Goal: Check status: Check status

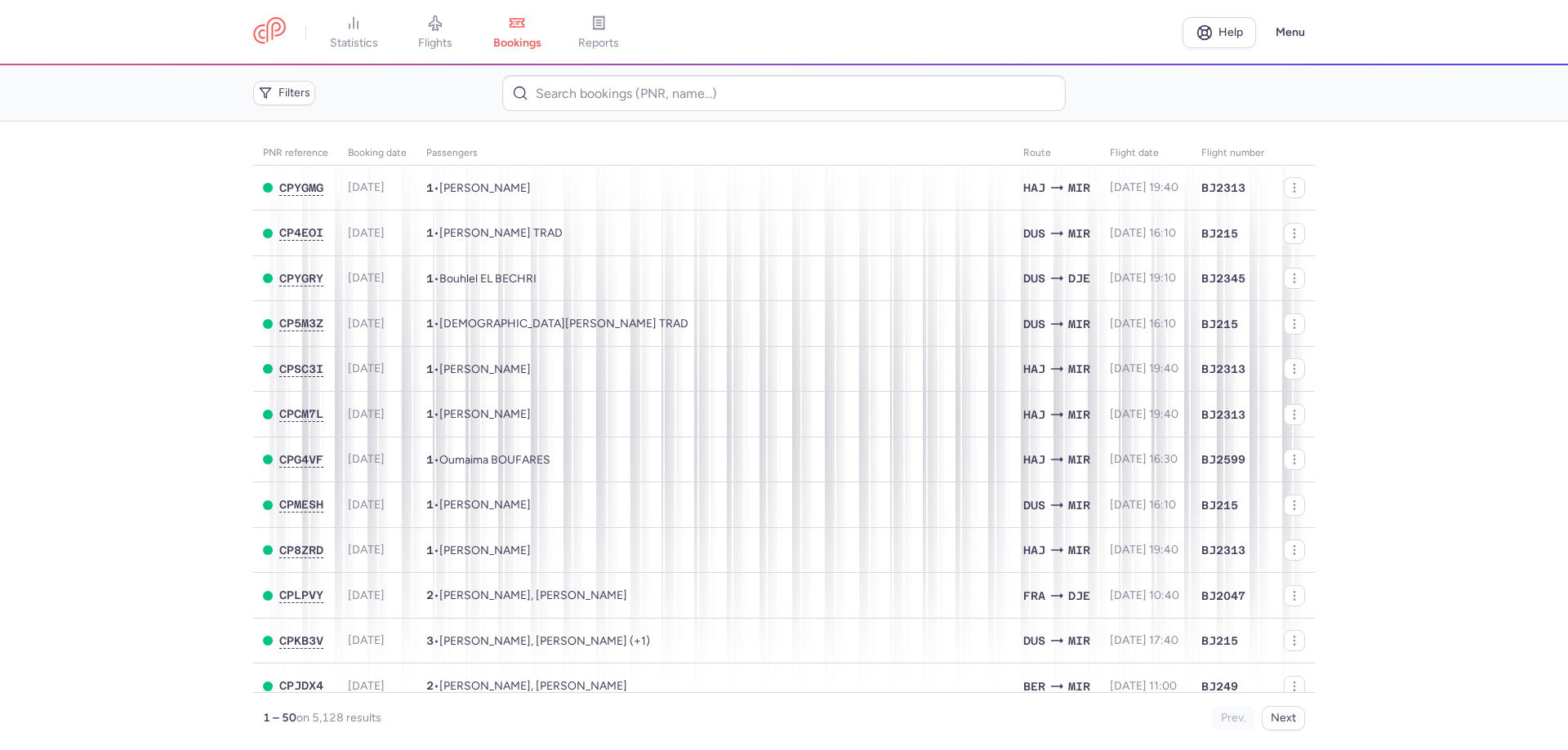
drag, startPoint x: 25, startPoint y: 326, endPoint x: 144, endPoint y: 237, distance: 148.6
click at [25, 326] on main "PNR reference Booking date Passengers Route flight date Flight number CPYGMG [D…" at bounding box center [784, 437] width 1568 height 629
click at [282, 18] on link at bounding box center [269, 32] width 32 height 30
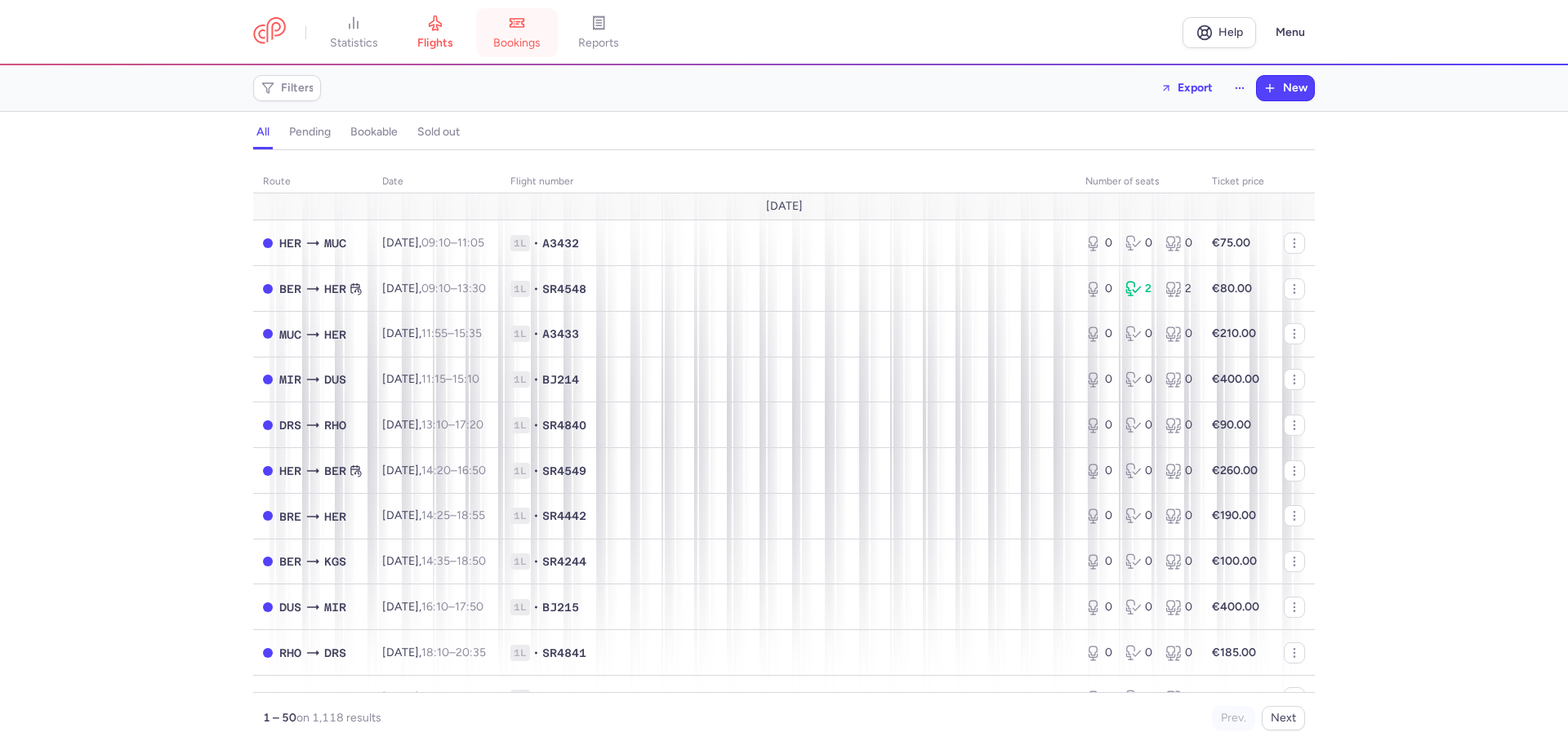
click at [511, 31] on link "bookings" at bounding box center [517, 32] width 82 height 36
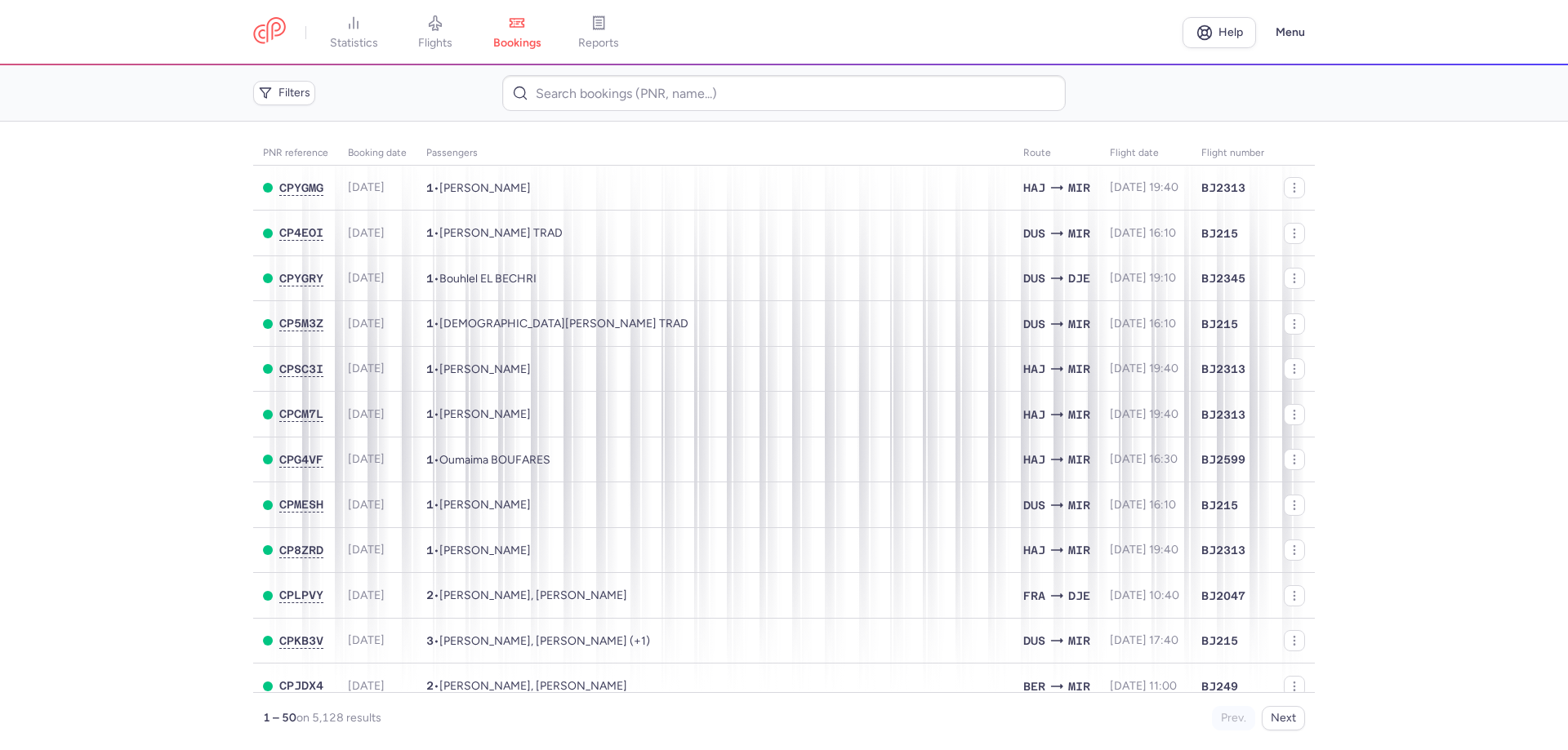
click at [76, 351] on main "PNR reference Booking date Passengers Route flight date Flight number CPYGMG [D…" at bounding box center [784, 437] width 1568 height 629
click at [286, 26] on link at bounding box center [269, 32] width 32 height 30
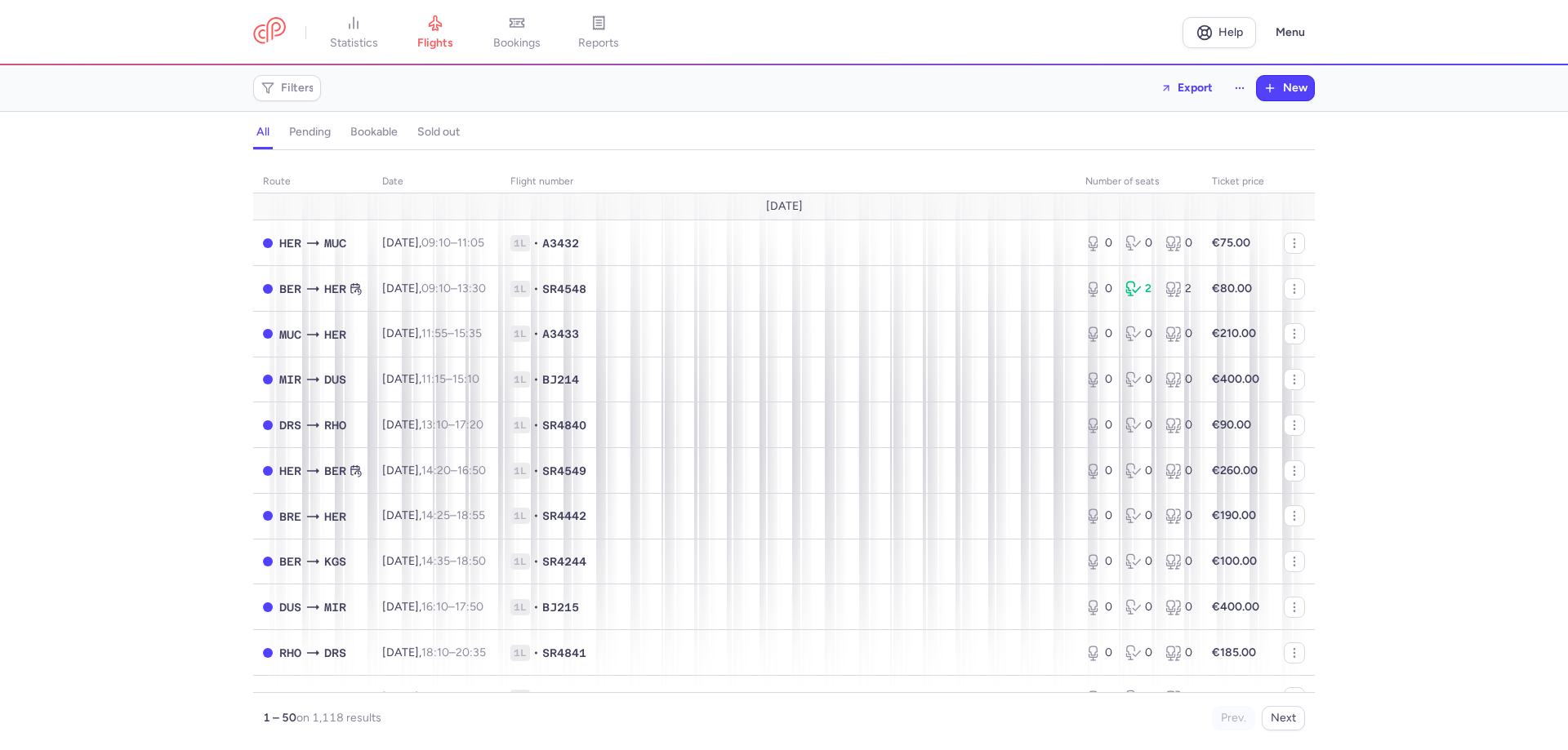
click at [99, 491] on div "route date Flight number number of seats Ticket price [DATE] HER MUC [DATE] 09:…" at bounding box center [784, 455] width 1568 height 590
click at [272, 26] on link at bounding box center [269, 32] width 32 height 30
click at [521, 37] on span "bookings" at bounding box center [517, 43] width 47 height 15
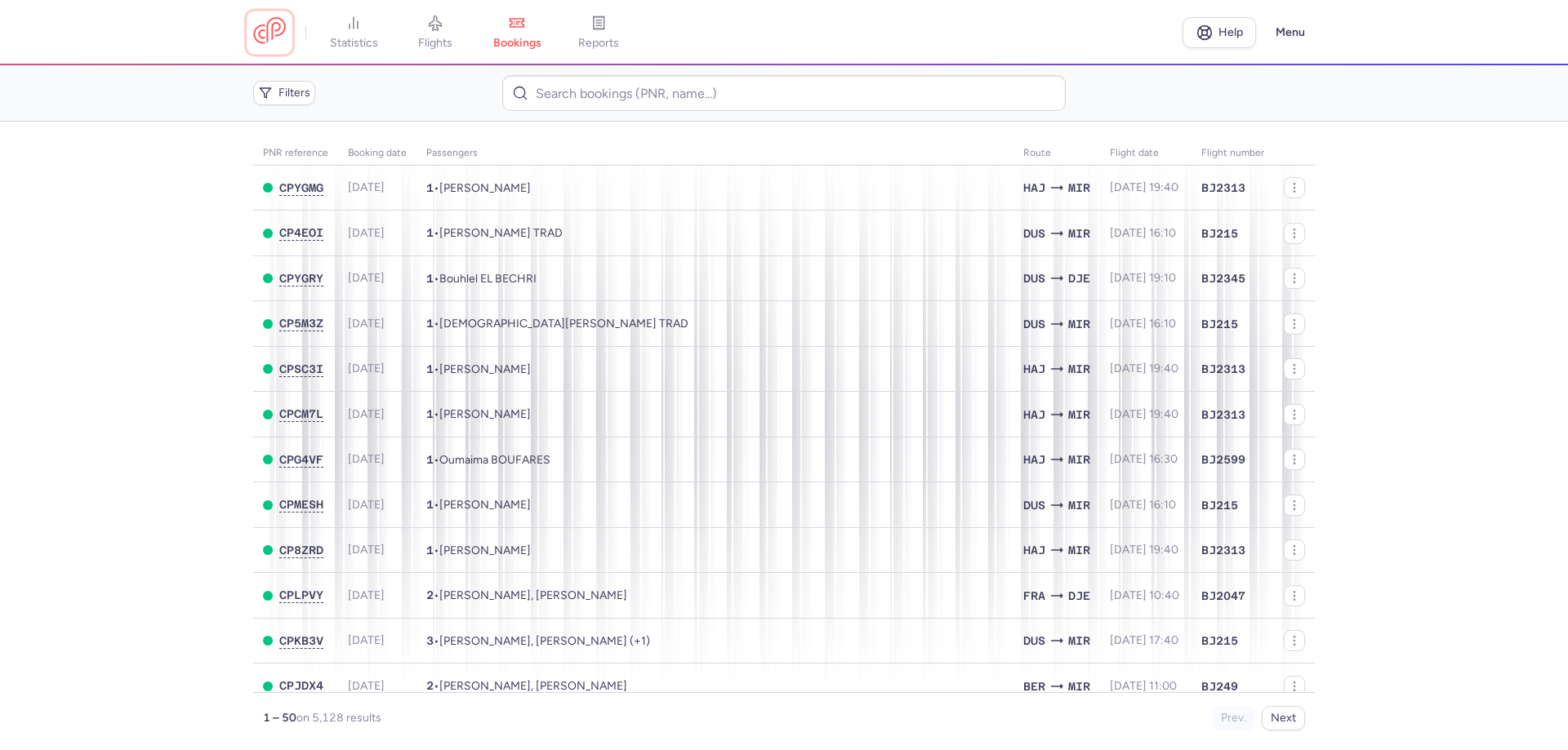
click at [268, 32] on link at bounding box center [269, 32] width 32 height 30
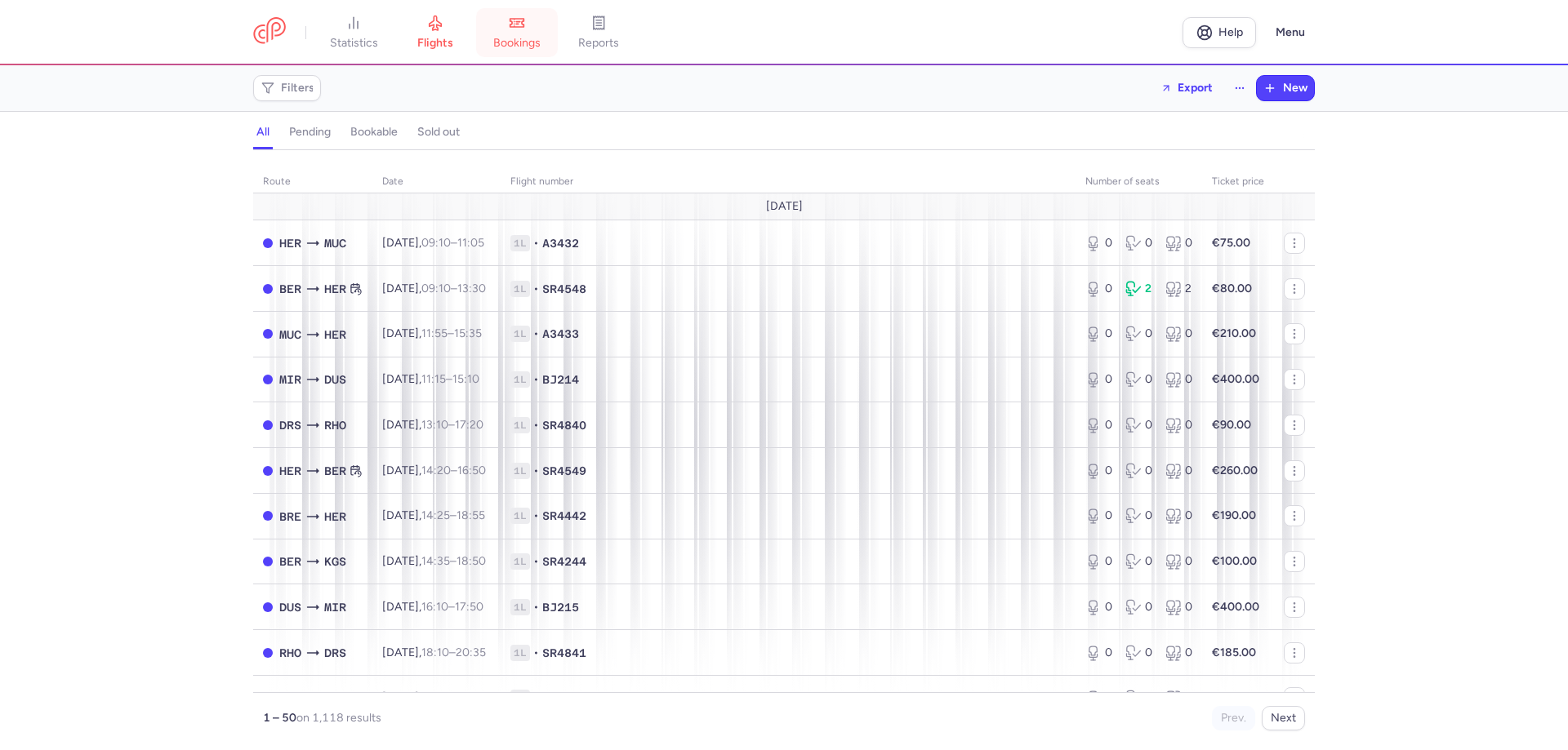
click at [512, 34] on link "bookings" at bounding box center [517, 32] width 82 height 36
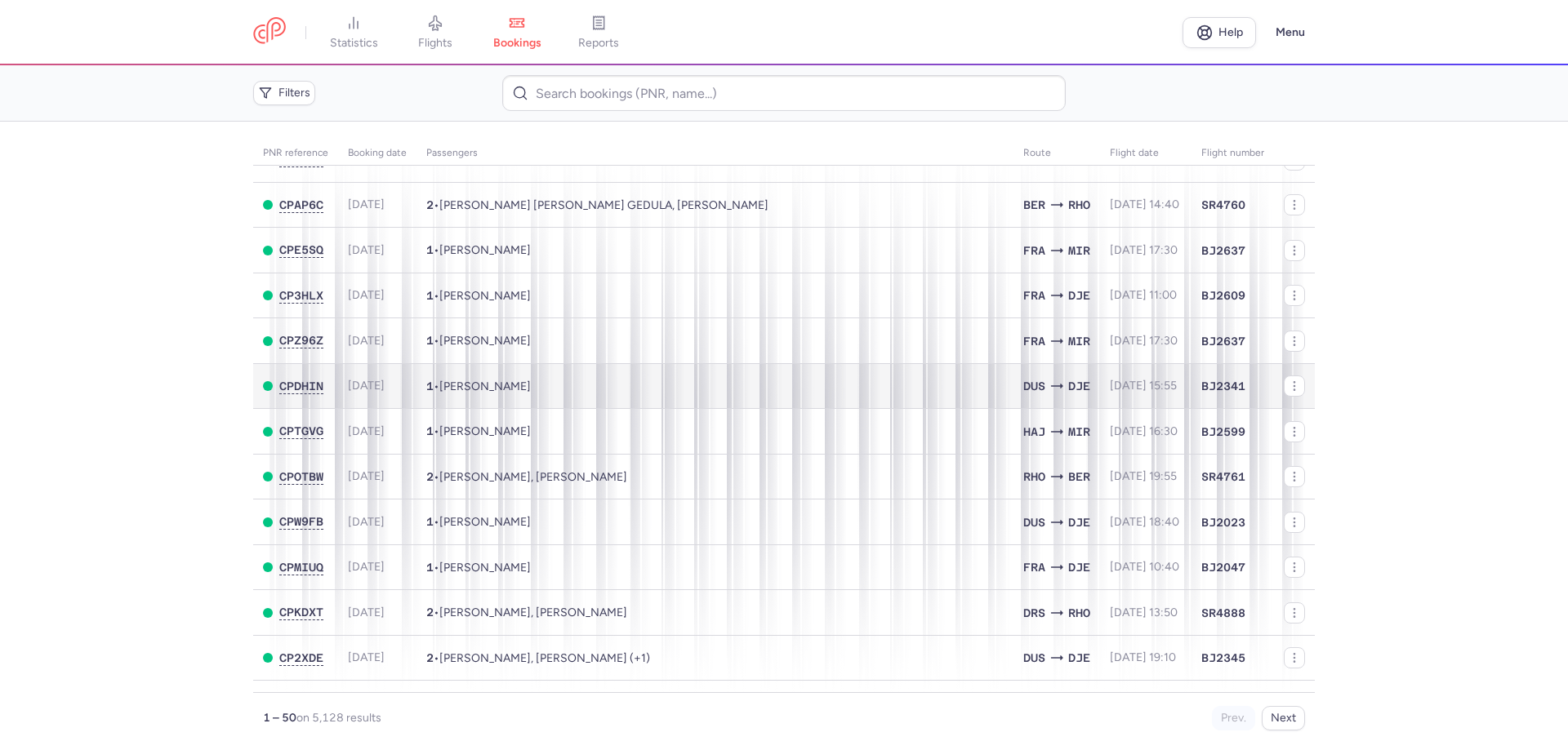
scroll to position [1738, 0]
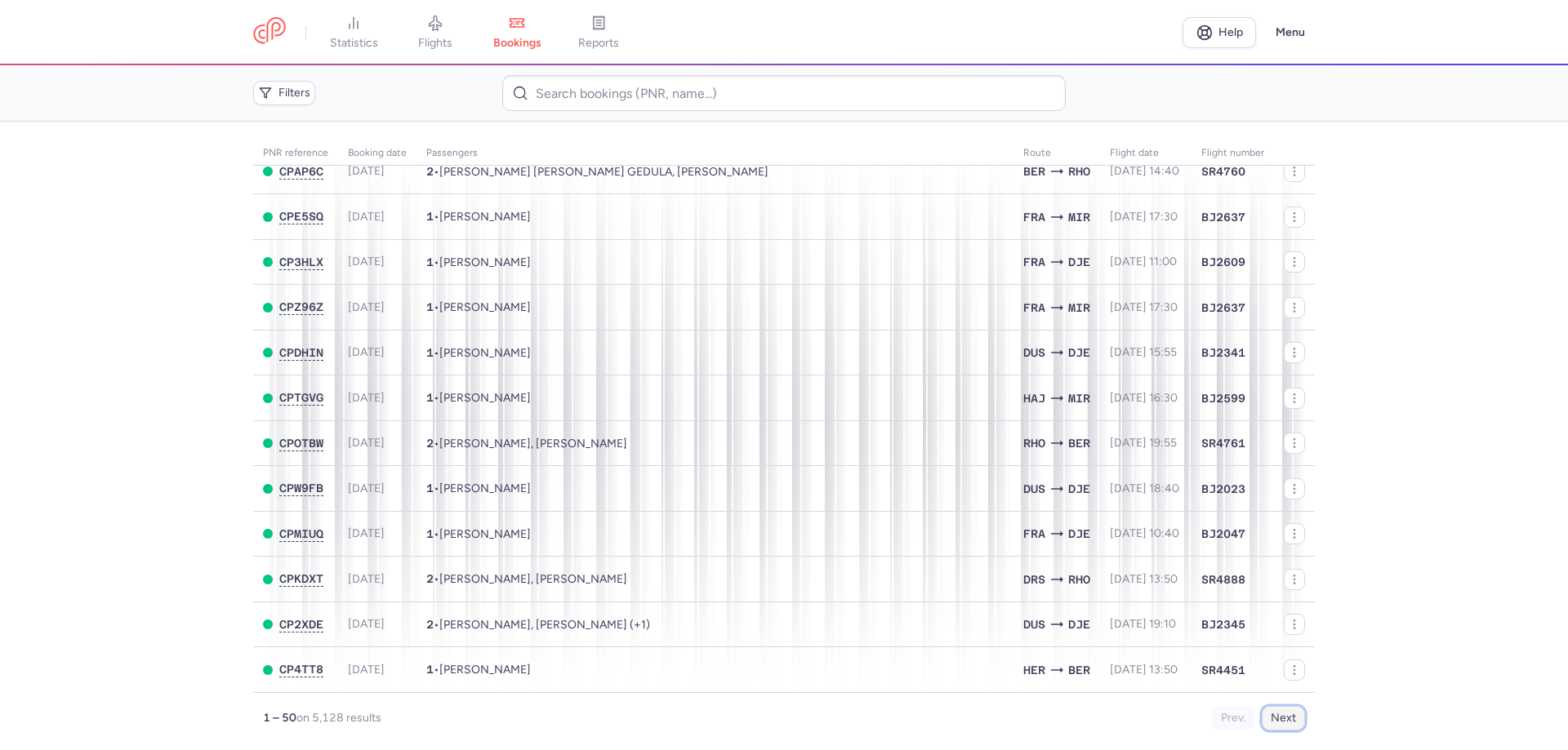
click at [1284, 724] on button "Next" at bounding box center [1284, 718] width 43 height 24
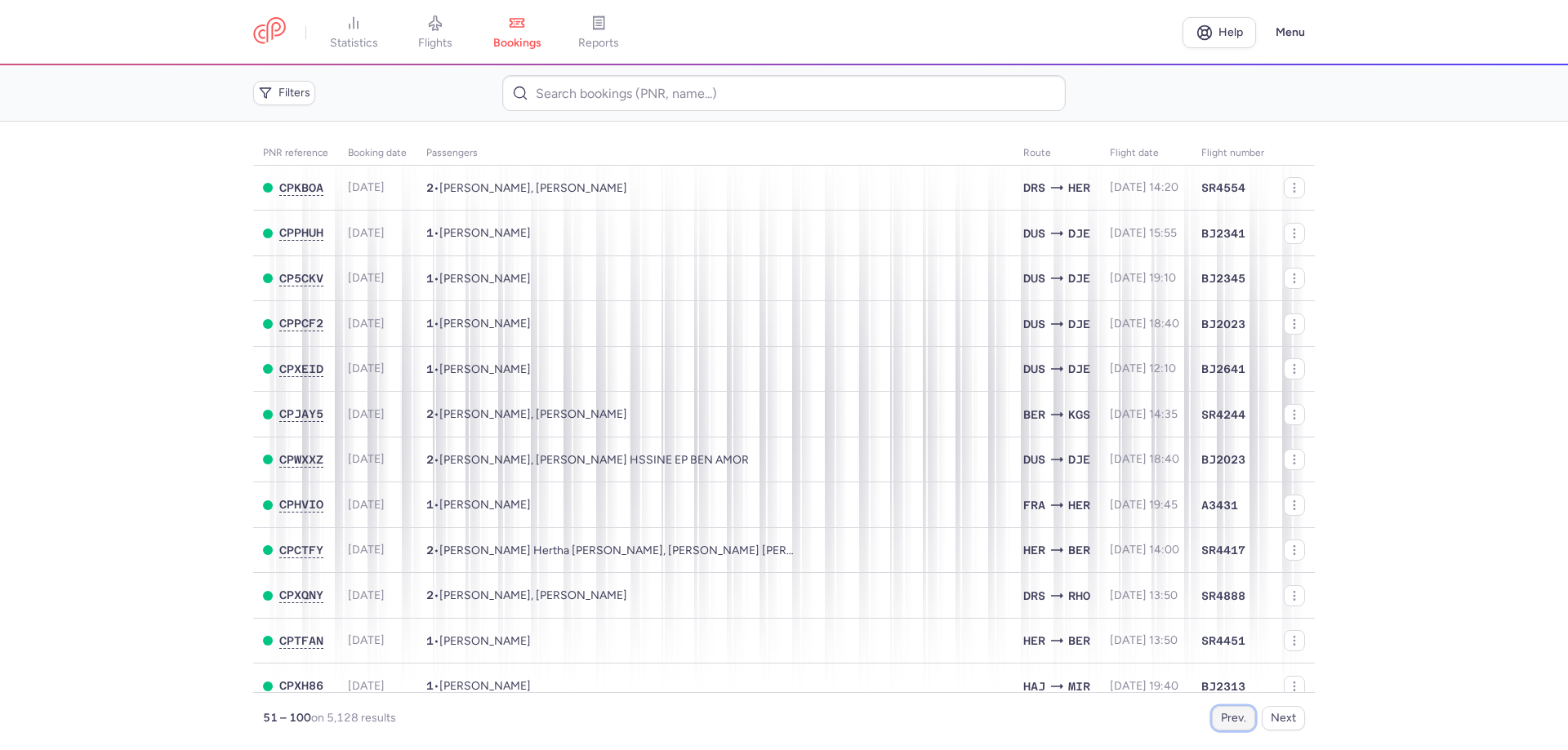
click at [1238, 719] on button "Prev." at bounding box center [1234, 718] width 43 height 24
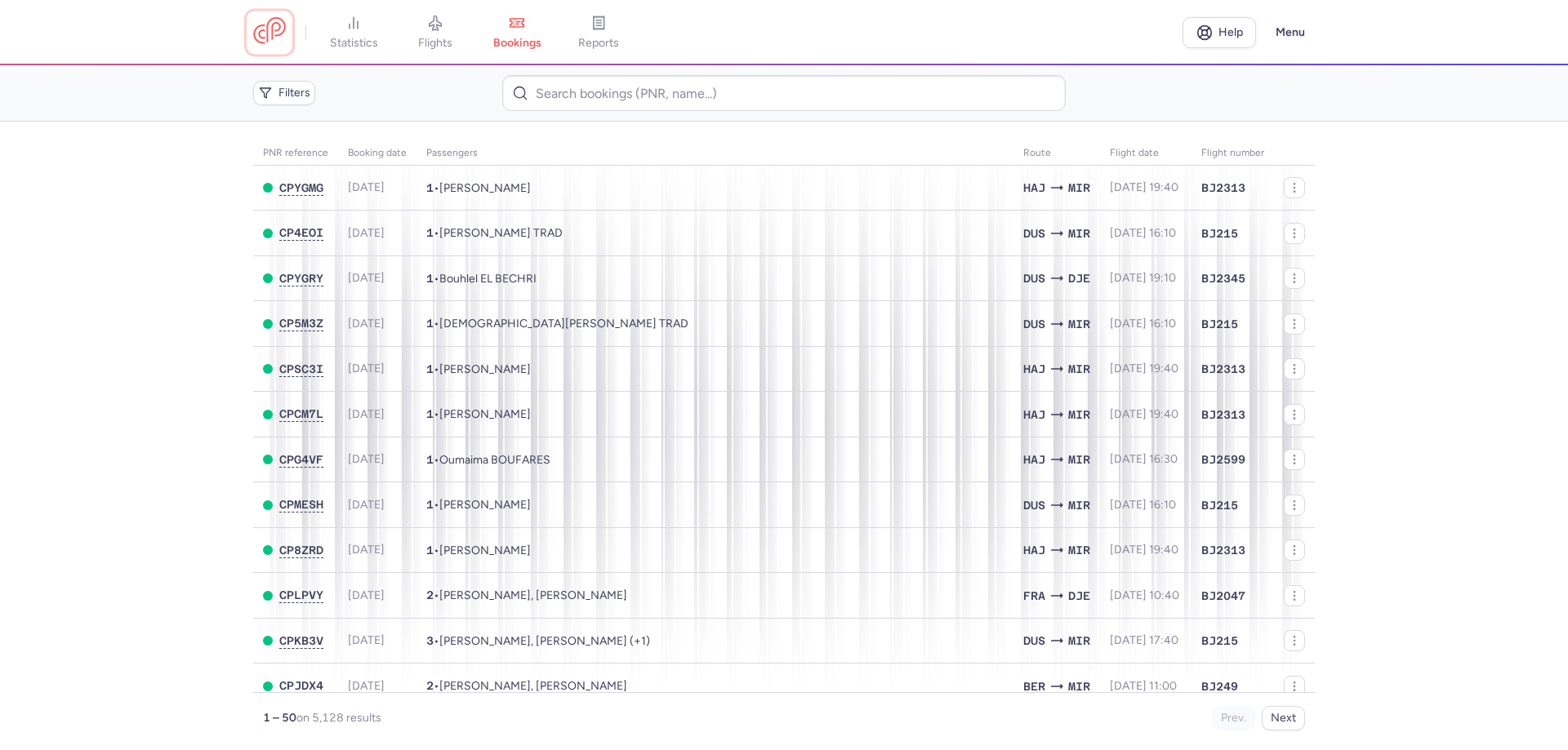
click at [257, 31] on link at bounding box center [269, 32] width 32 height 30
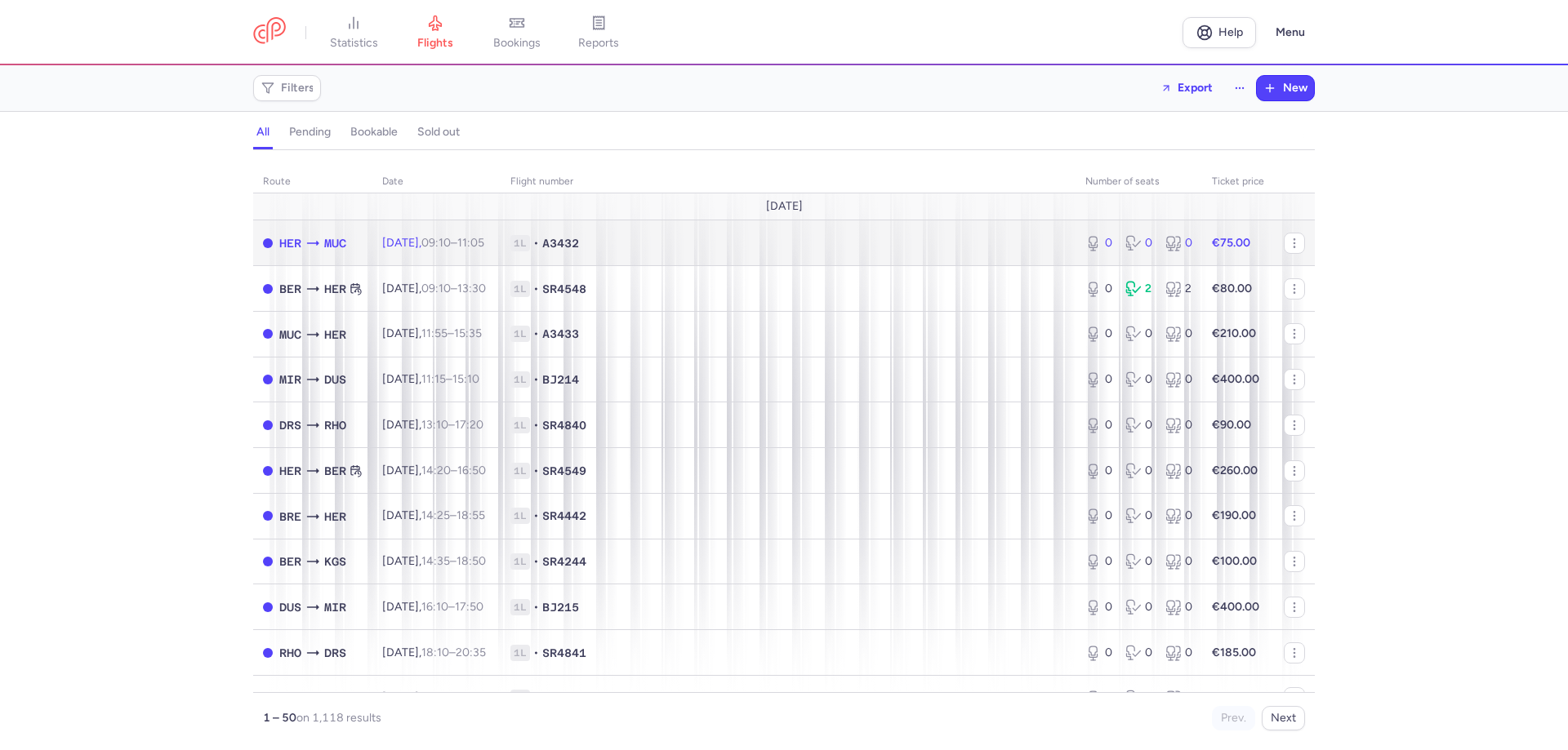
click at [391, 249] on span "[DATE] 09:10 – 11:05 +0" at bounding box center [433, 243] width 103 height 14
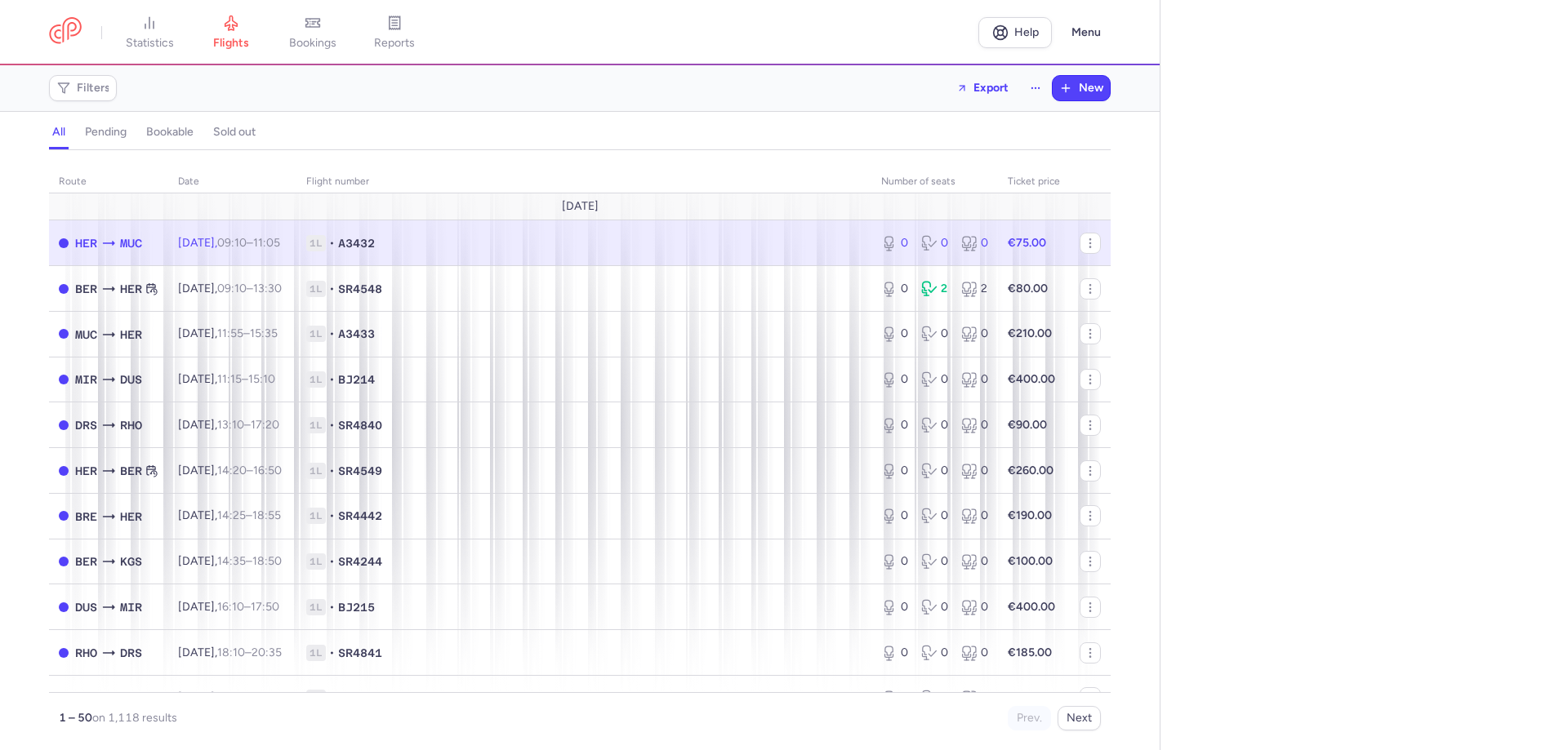
select select "days"
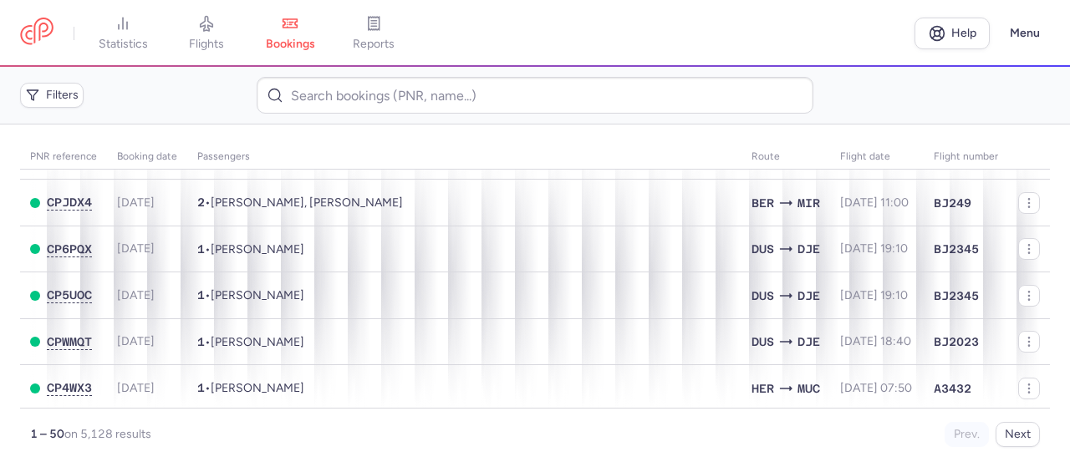
scroll to position [502, 0]
